Goal: Task Accomplishment & Management: Use online tool/utility

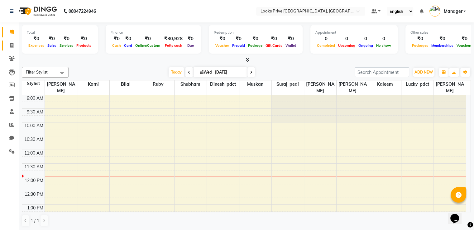
click at [13, 45] on icon at bounding box center [11, 45] width 3 height 5
select select "service"
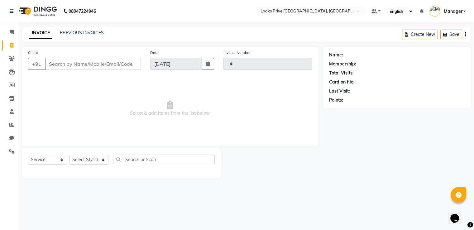
type input "2934"
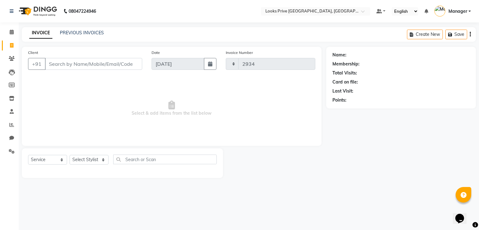
select select "6205"
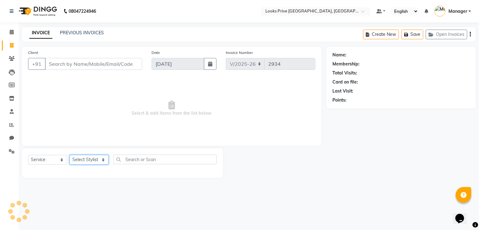
click at [98, 163] on select "Select Stylist" at bounding box center [89, 160] width 39 height 10
select select "45664"
click at [70, 155] on select "Select Stylist A2R_Master [PERSON_NAME] [PERSON_NAME] Dinesh_pdct [PERSON_NAME]…" at bounding box center [89, 160] width 39 height 10
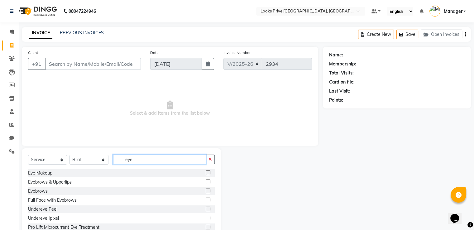
type input "eye"
click at [206, 190] on label at bounding box center [208, 191] width 5 height 5
click at [206, 190] on input "checkbox" at bounding box center [208, 191] width 4 height 4
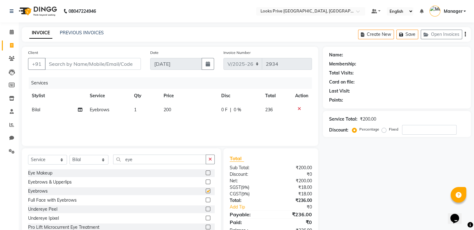
checkbox input "false"
drag, startPoint x: 147, startPoint y: 161, endPoint x: 115, endPoint y: 159, distance: 31.9
click at [115, 159] on input "eye" at bounding box center [159, 160] width 93 height 10
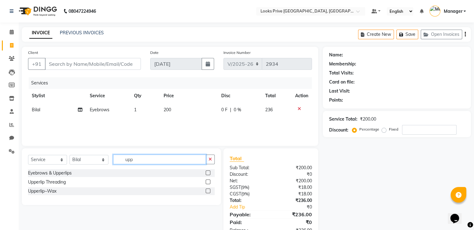
type input "upp"
click at [208, 182] on label at bounding box center [208, 182] width 5 height 5
click at [208, 182] on input "checkbox" at bounding box center [208, 182] width 4 height 4
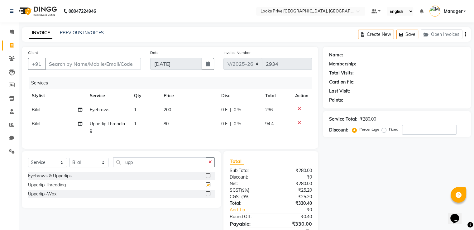
checkbox input "false"
click at [180, 108] on td "200" at bounding box center [189, 110] width 58 height 14
select select "45664"
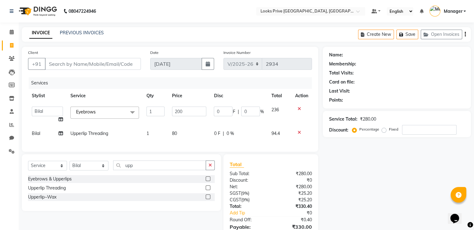
click at [180, 108] on input "200" at bounding box center [189, 112] width 34 height 10
type input "150"
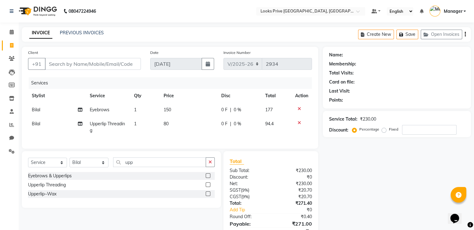
click at [173, 124] on td "80" at bounding box center [189, 127] width 58 height 21
select select "45664"
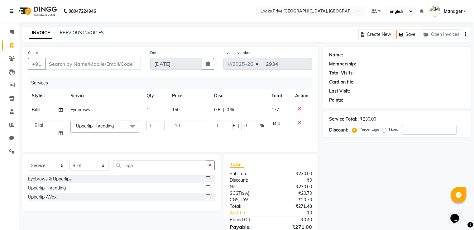
type input "100"
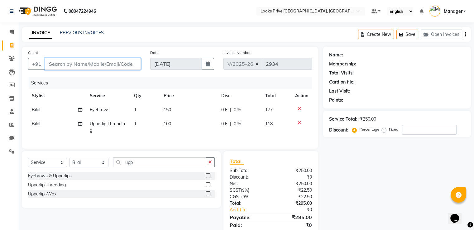
click at [122, 59] on input "Client" at bounding box center [93, 64] width 96 height 12
type input "9"
type input "0"
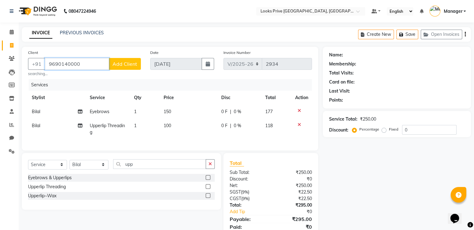
type input "9690140000"
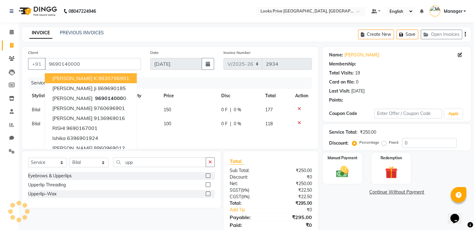
select select "1: Object"
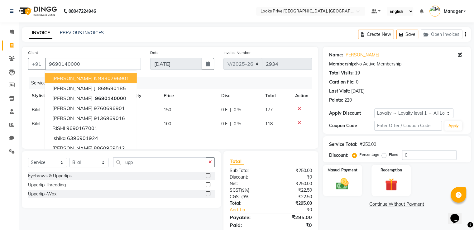
click at [216, 35] on div "INVOICE PREVIOUS INVOICES Create New Save Open Invoices" at bounding box center [246, 34] width 449 height 15
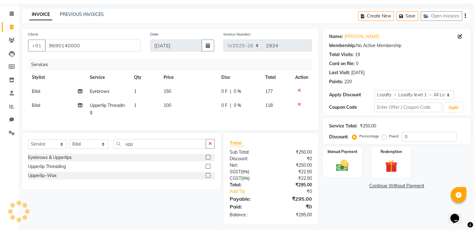
scroll to position [27, 0]
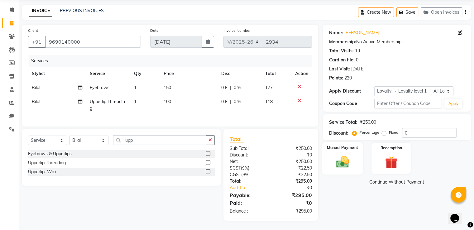
click at [343, 159] on img at bounding box center [342, 162] width 21 height 15
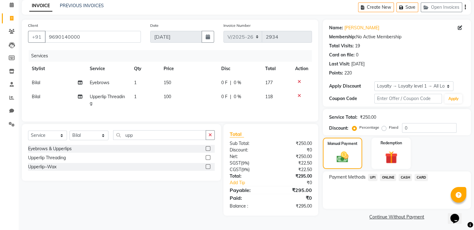
click at [404, 177] on span "CASH" at bounding box center [405, 177] width 13 height 7
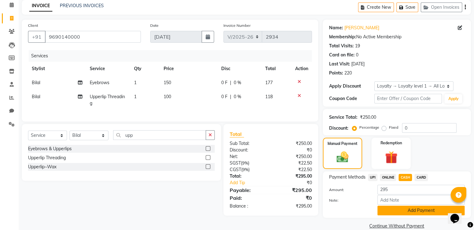
click at [388, 209] on button "Add Payment" at bounding box center [421, 211] width 87 height 10
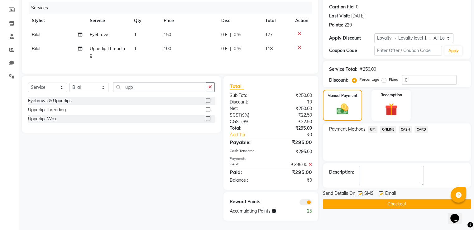
scroll to position [80, 0]
click at [339, 199] on button "Checkout" at bounding box center [397, 204] width 148 height 10
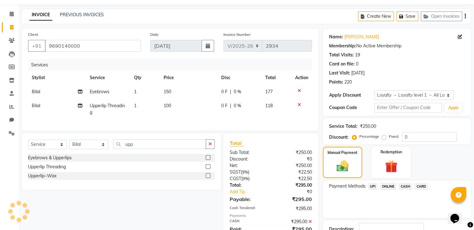
scroll to position [9, 0]
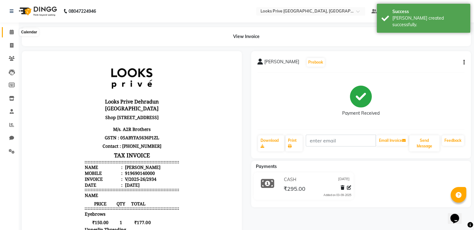
click at [13, 29] on span at bounding box center [11, 32] width 11 height 7
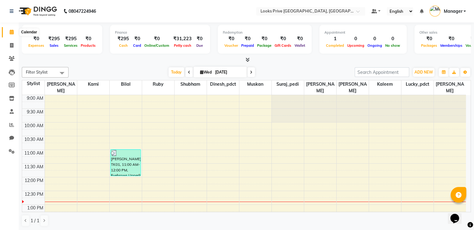
click at [13, 30] on icon at bounding box center [12, 32] width 4 height 5
